Goal: Task Accomplishment & Management: Manage account settings

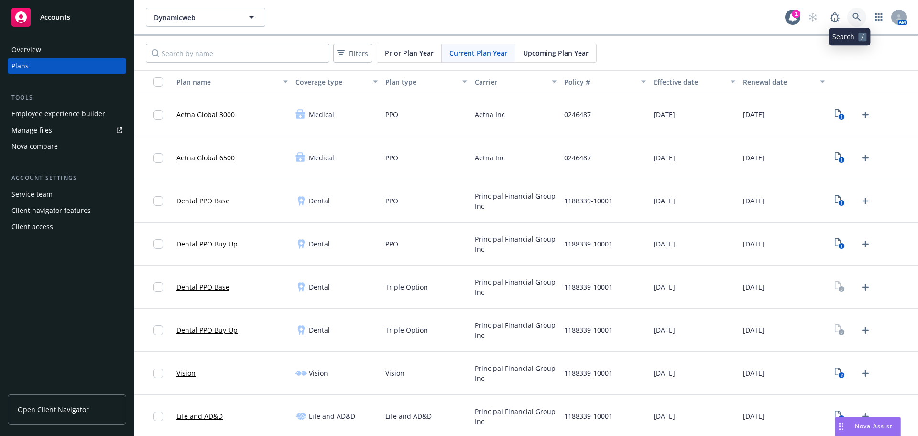
click at [852, 24] on link at bounding box center [857, 17] width 19 height 19
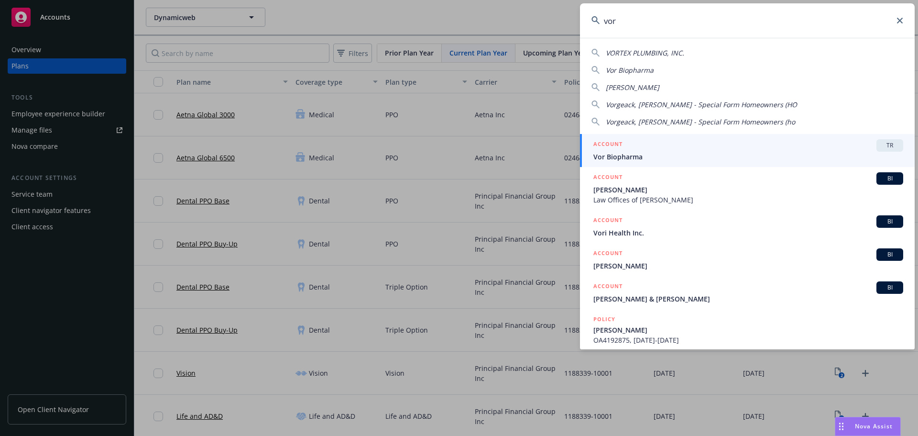
type input "vor"
click at [685, 158] on span "Vor Biopharma" at bounding box center [749, 157] width 310 height 10
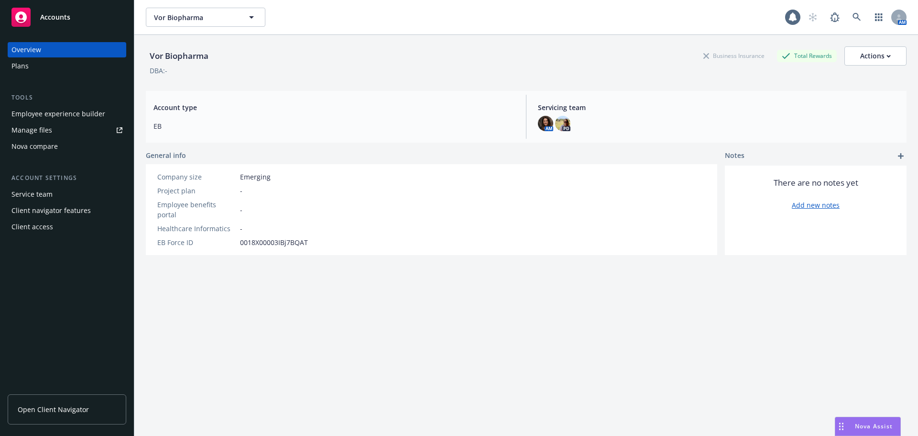
click at [54, 66] on div "Plans" at bounding box center [66, 65] width 111 height 15
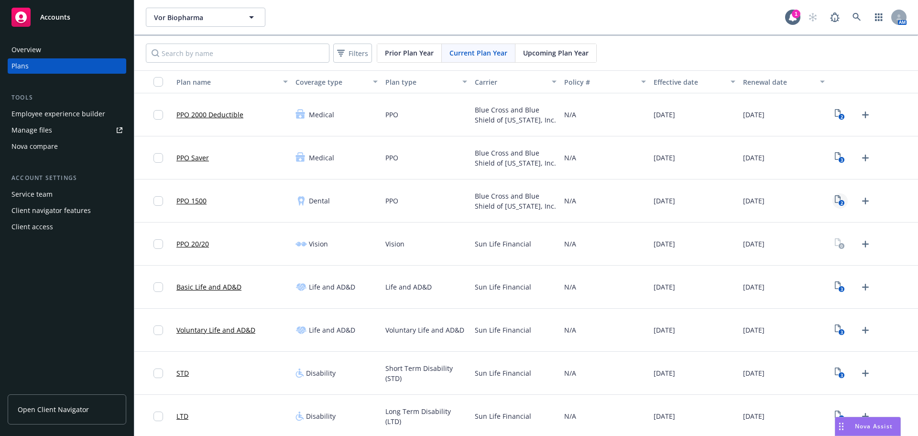
click at [835, 200] on icon "2" at bounding box center [840, 200] width 10 height 11
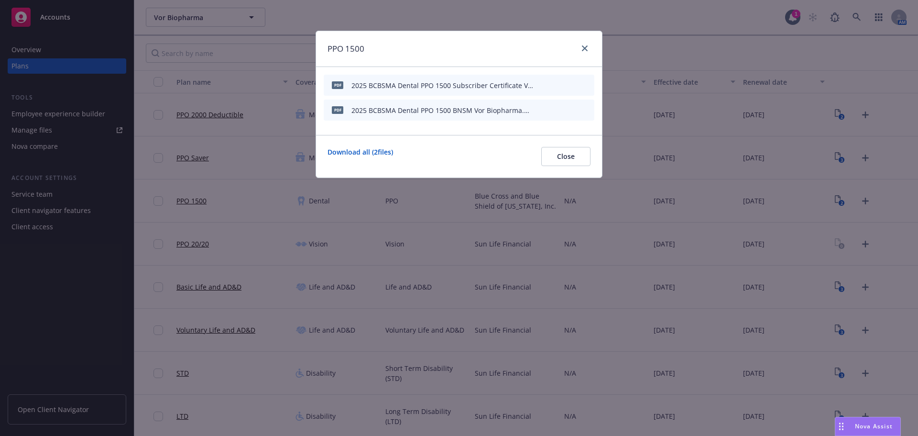
click at [541, 112] on icon "button" at bounding box center [540, 110] width 6 height 6
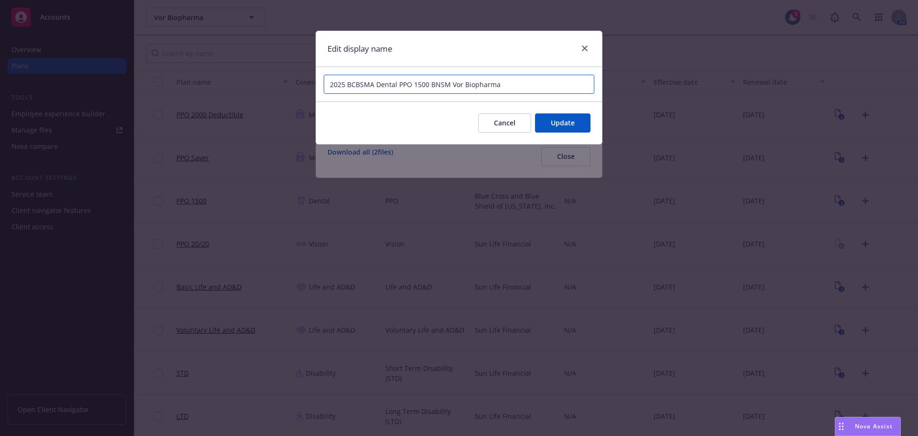
click at [437, 81] on input "2025 BCBSMA Dental PPO 1500 BNSM Vor Biopharma" at bounding box center [459, 84] width 271 height 19
type input "2025 BCBSMA Dental PPO 1500 Benefit Summary Vor Biopharma"
click at [556, 120] on span "Update" at bounding box center [563, 122] width 24 height 9
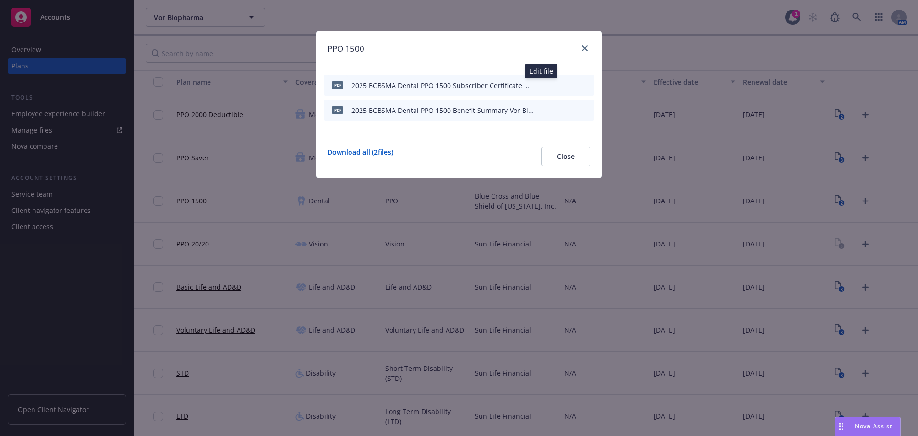
click at [542, 84] on icon "button" at bounding box center [540, 85] width 6 height 6
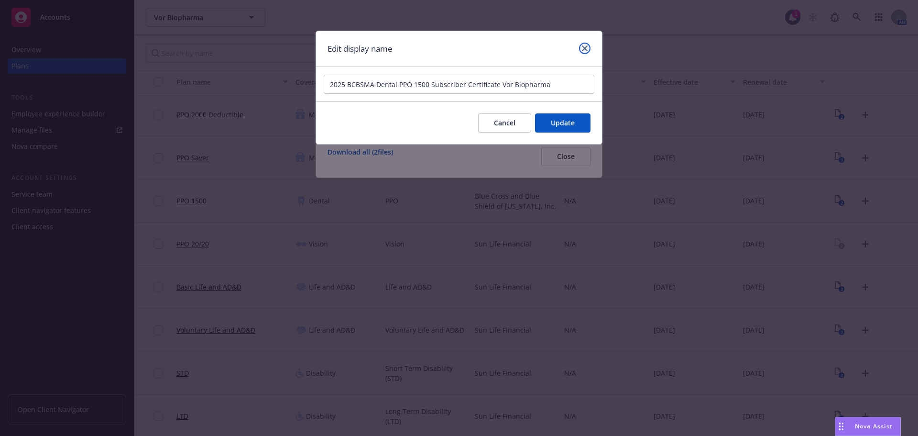
click at [585, 44] on link "close" at bounding box center [584, 48] width 11 height 11
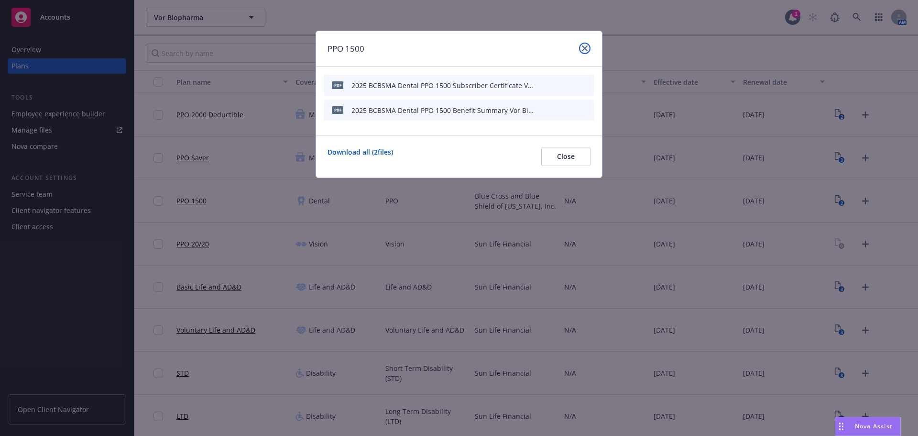
click at [585, 51] on icon "close" at bounding box center [585, 48] width 6 height 6
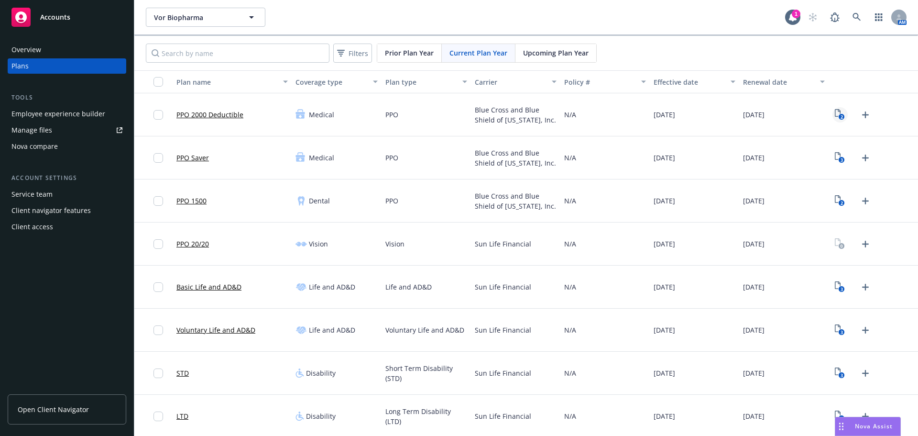
click at [835, 114] on icon "2" at bounding box center [840, 114] width 10 height 11
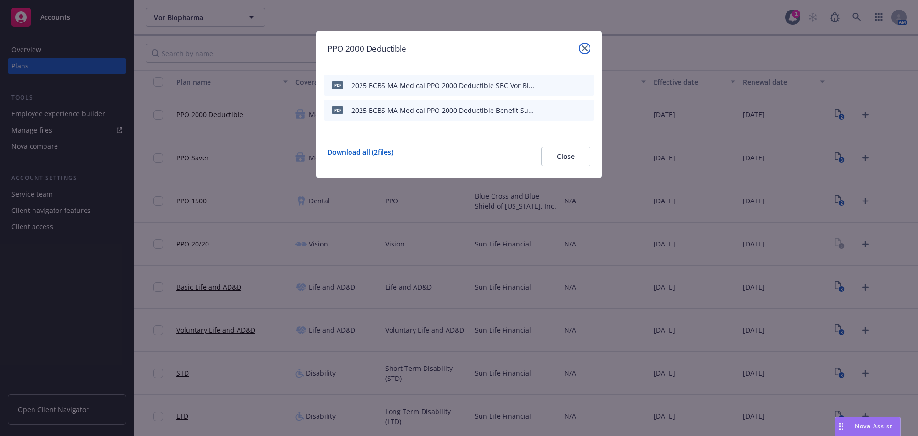
click at [586, 44] on link "close" at bounding box center [584, 48] width 11 height 11
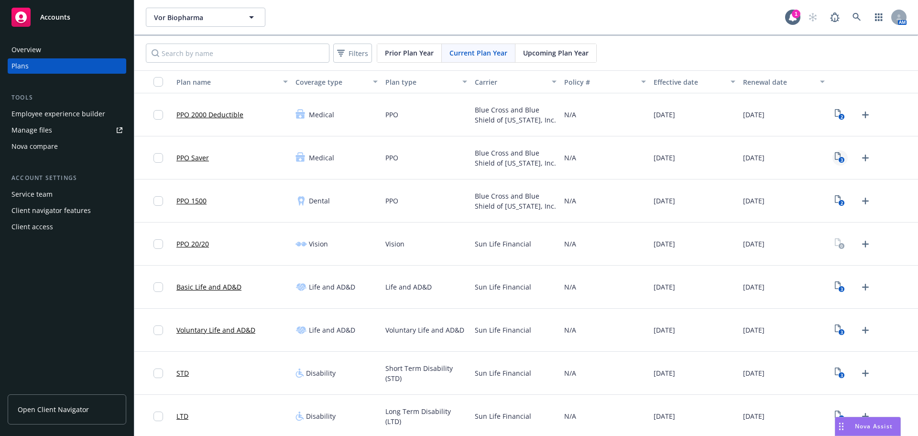
click at [835, 154] on icon "3" at bounding box center [840, 157] width 10 height 11
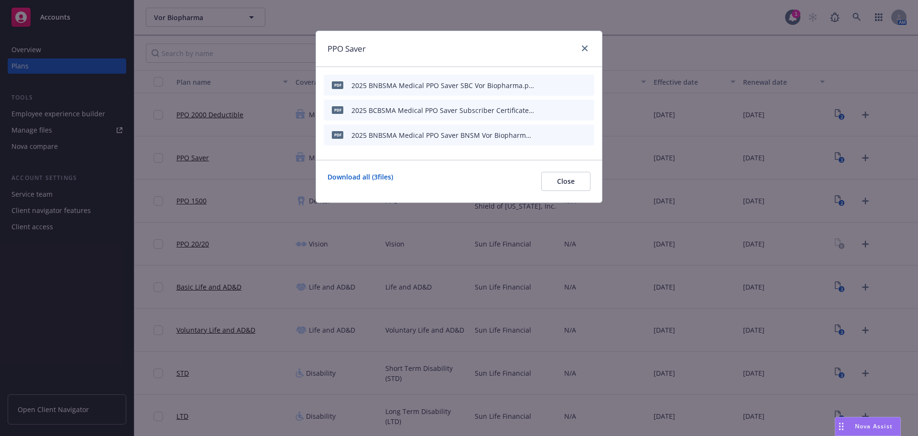
click at [544, 83] on div at bounding box center [564, 85] width 53 height 10
click at [543, 84] on button "button" at bounding box center [540, 85] width 8 height 8
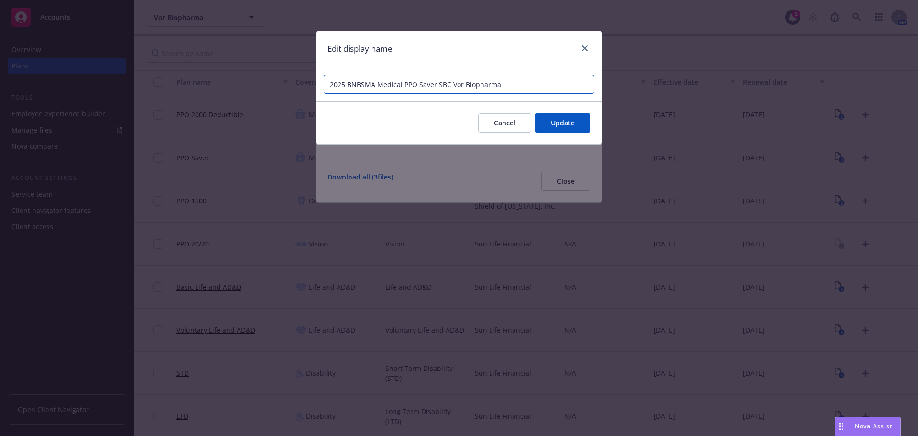
click at [358, 83] on input "2025 BNBSMA Medical PPO Saver SBC Vor Biopharma" at bounding box center [459, 84] width 271 height 19
click at [357, 83] on input "2025 BNBSMA Medical PPO Saver SBC Vor Biopharma" at bounding box center [459, 84] width 271 height 19
type input "2025 BCBS MA Medical PPO Saver SBC Vor Biopharma"
click at [583, 130] on button "Update" at bounding box center [562, 122] width 55 height 19
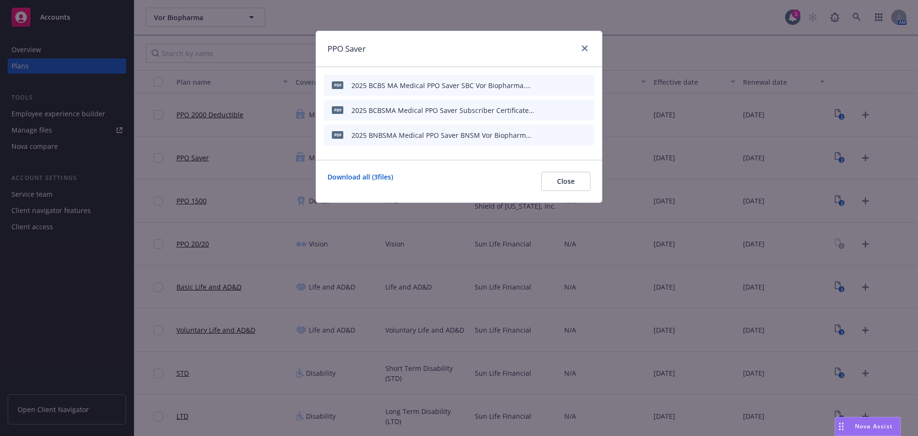
click at [536, 135] on div "pdf 2025 BNBSMA Medical PPO Saver BNSM Vor Biopharma.pdf" at bounding box center [459, 134] width 271 height 21
click at [541, 135] on icon "button" at bounding box center [539, 135] width 5 height 5
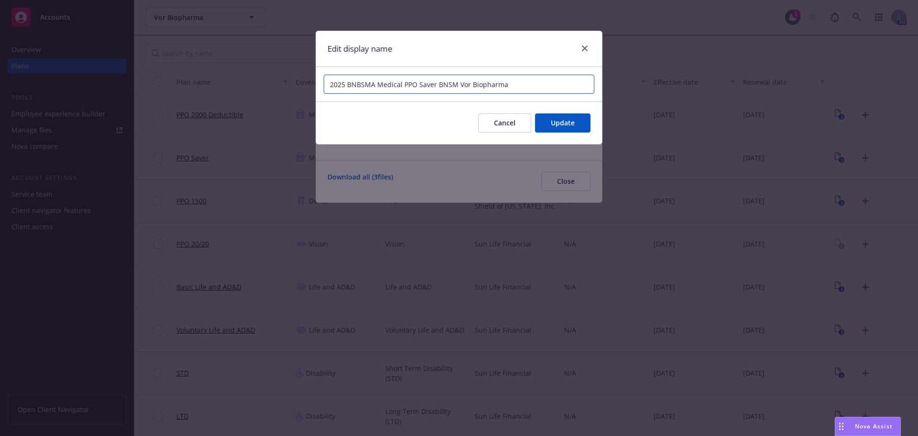
click at [453, 86] on input "2025 BNBSMA Medical PPO Saver BNSM Vor Biopharma" at bounding box center [459, 84] width 271 height 19
click at [447, 85] on input "2025 BNBSMA Medical PPO Saver BNSM Vor Biopharma" at bounding box center [459, 84] width 271 height 19
type input "2025 BCBS MA Medical PPO Saver Benefit Summary Vor Biopharma"
click at [574, 121] on span "Update" at bounding box center [563, 122] width 24 height 9
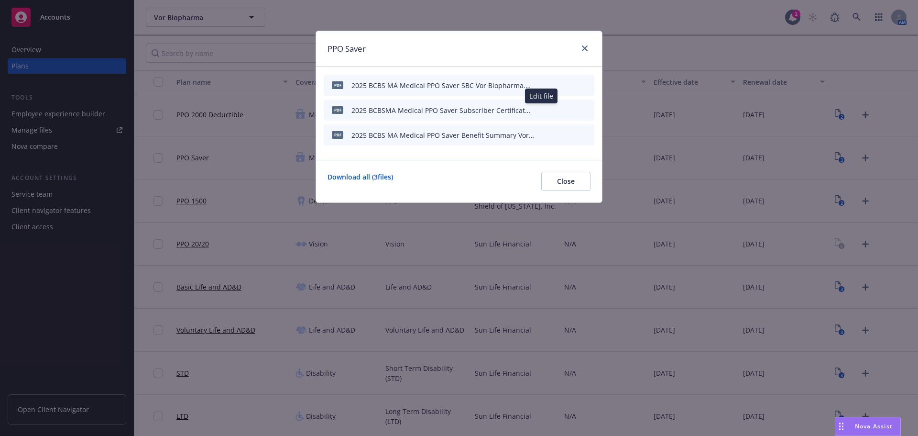
click at [541, 110] on icon "button" at bounding box center [540, 110] width 6 height 6
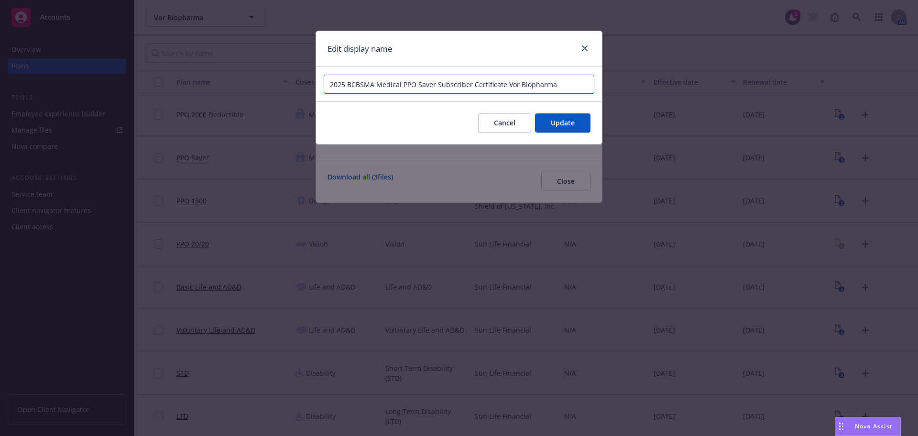
click at [363, 83] on input "2025 BCBSMA Medical PPO Saver Subscriber Certificate Vor Biopharma" at bounding box center [459, 84] width 271 height 19
type input "2025 BCBS MA Medical PPO Saver Subscriber Certificate Vor Biopharma"
click at [557, 124] on span "Update" at bounding box center [563, 122] width 24 height 9
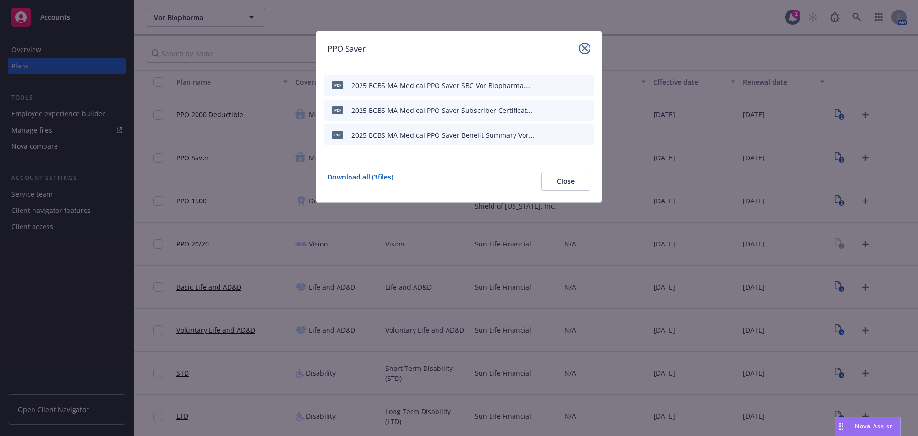
click at [585, 49] on icon "close" at bounding box center [585, 48] width 6 height 6
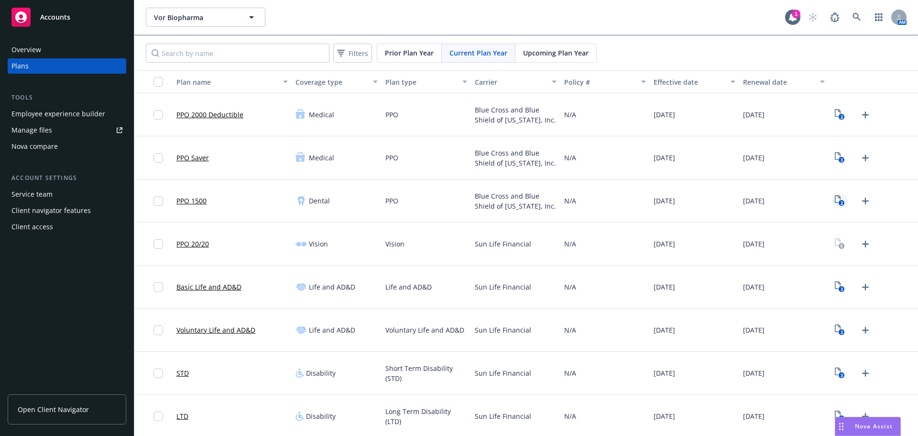
click at [839, 204] on rect "View Plan Documents" at bounding box center [842, 203] width 6 height 6
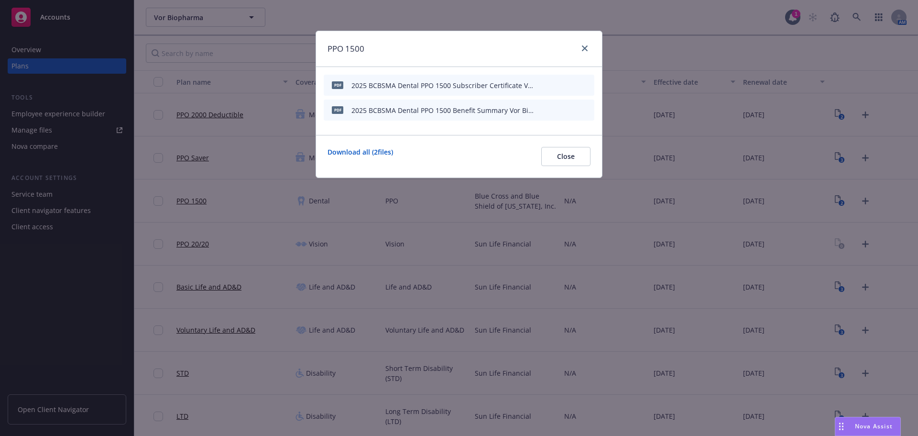
click at [579, 45] on div at bounding box center [582, 49] width 15 height 12
click at [587, 46] on icon "close" at bounding box center [585, 48] width 6 height 6
